Goal: Navigation & Orientation: Find specific page/section

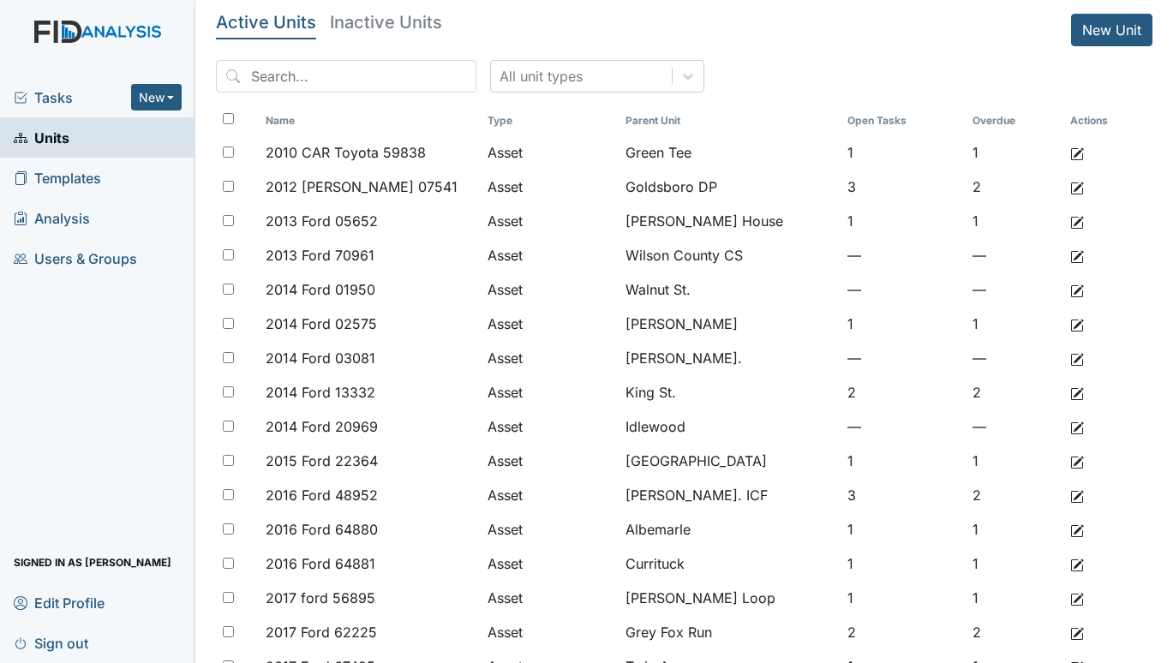
click at [58, 92] on span "Tasks" at bounding box center [72, 97] width 117 height 21
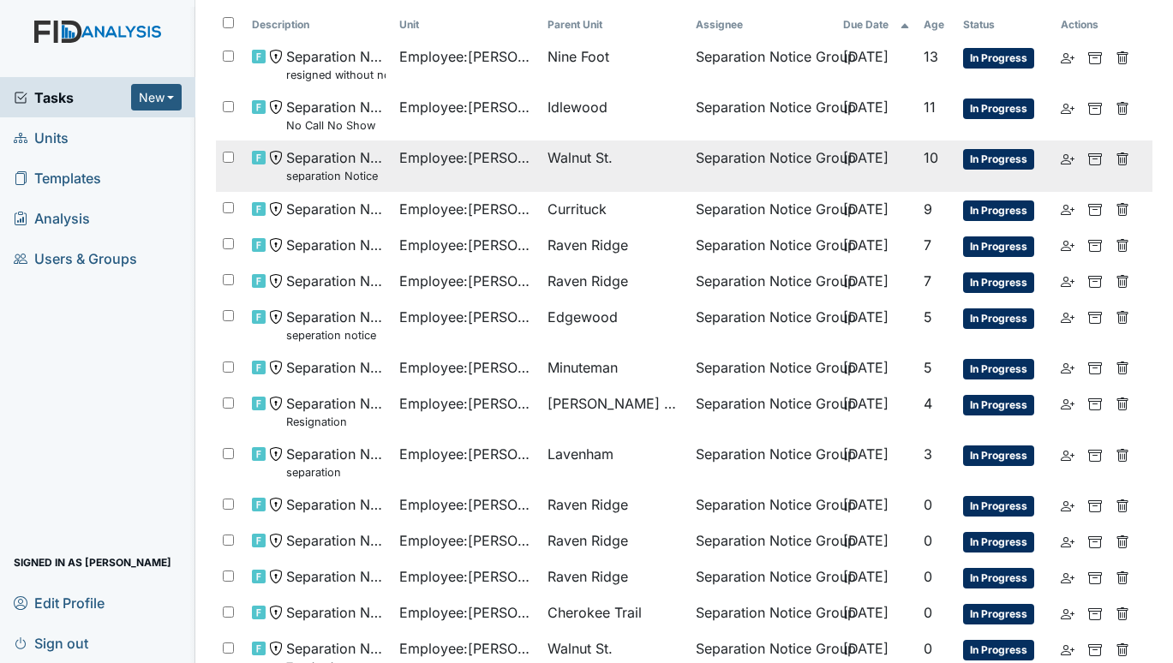
scroll to position [110, 0]
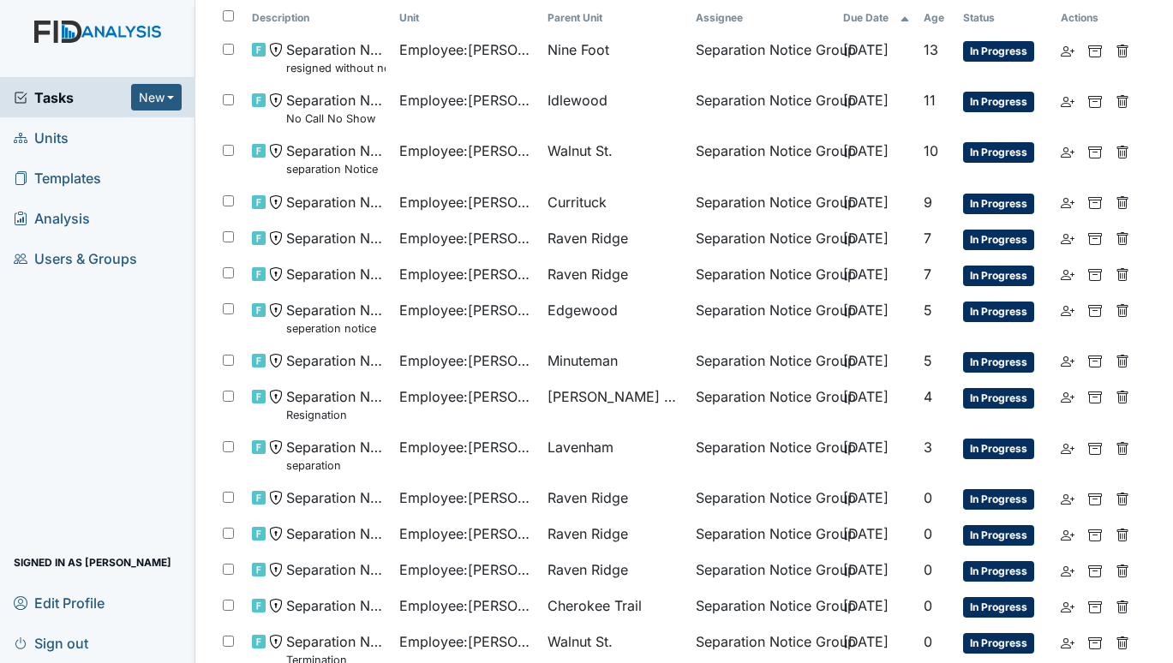
click at [54, 140] on span "Units" at bounding box center [41, 137] width 55 height 27
